Goal: Information Seeking & Learning: Learn about a topic

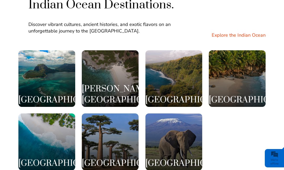
scroll to position [965, 0]
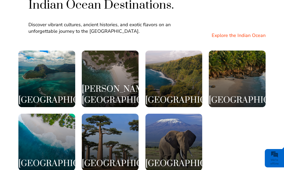
click at [190, 95] on h3 "Réunion Island" at bounding box center [173, 100] width 57 height 11
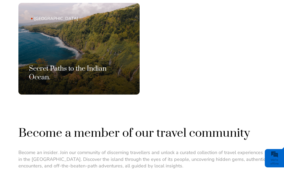
scroll to position [347, 0]
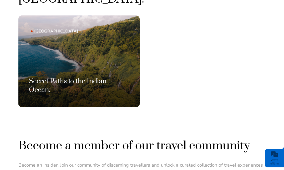
click at [35, 46] on link "Reunion Island Secret Paths to the Indian Ocean." at bounding box center [78, 61] width 121 height 92
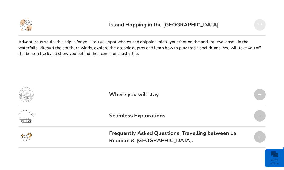
click at [160, 92] on div "Where you will stay" at bounding box center [141, 94] width 247 height 21
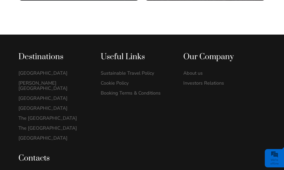
scroll to position [898, 0]
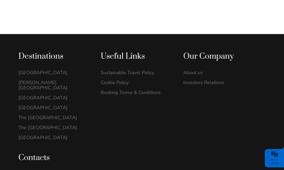
click at [23, 70] on link "[GEOGRAPHIC_DATA]" at bounding box center [53, 72] width 71 height 5
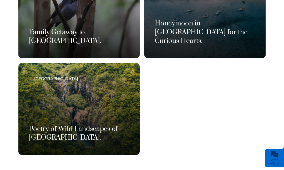
scroll to position [358, 0]
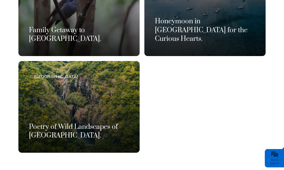
click at [39, 82] on link "Mauritius Poetry of Wild Landscapes of Mauritius." at bounding box center [78, 107] width 121 height 92
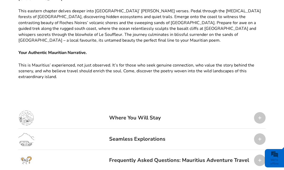
scroll to position [528, 0]
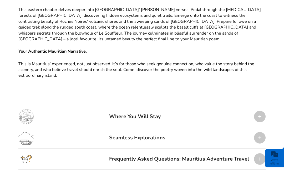
click at [173, 106] on div "Where You Will Stay" at bounding box center [141, 116] width 247 height 21
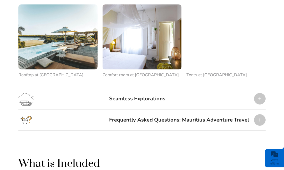
scroll to position [826, 0]
